Goal: Transaction & Acquisition: Download file/media

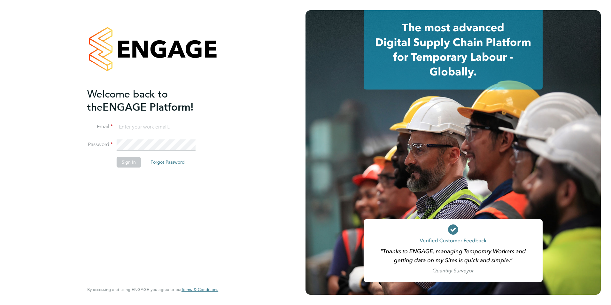
type input "[PERSON_NAME][EMAIL_ADDRESS][PERSON_NAME][DOMAIN_NAME]"
click at [131, 161] on button "Sign In" at bounding box center [129, 162] width 24 height 10
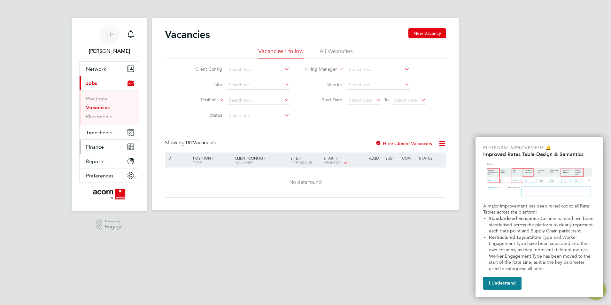
click at [100, 149] on span "Finance" at bounding box center [95, 147] width 18 height 6
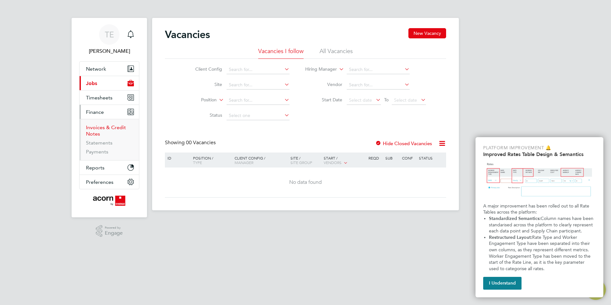
click at [110, 127] on link "Invoices & Credit Notes" at bounding box center [106, 130] width 40 height 12
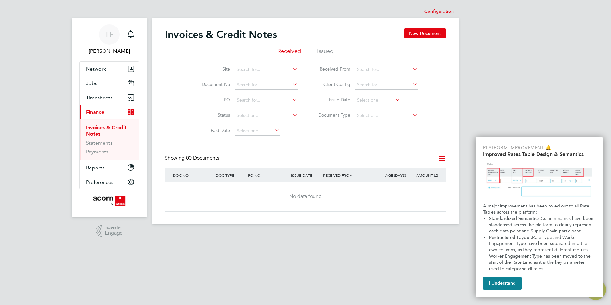
click at [331, 51] on li "Issued" at bounding box center [325, 53] width 17 height 12
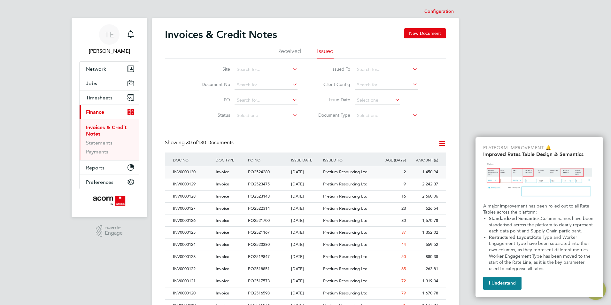
click at [262, 173] on span "PO2524280" at bounding box center [259, 171] width 22 height 5
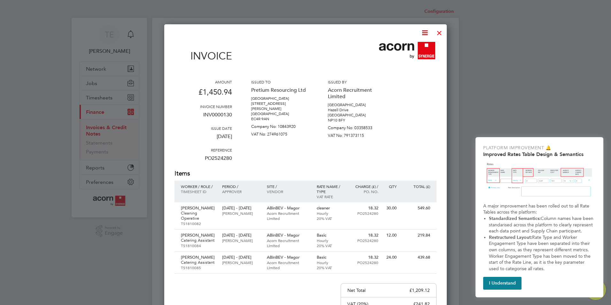
click at [422, 32] on icon at bounding box center [425, 33] width 8 height 8
click at [402, 47] on li "Download Invoice" at bounding box center [405, 47] width 44 height 9
